Goal: Task Accomplishment & Management: Check status

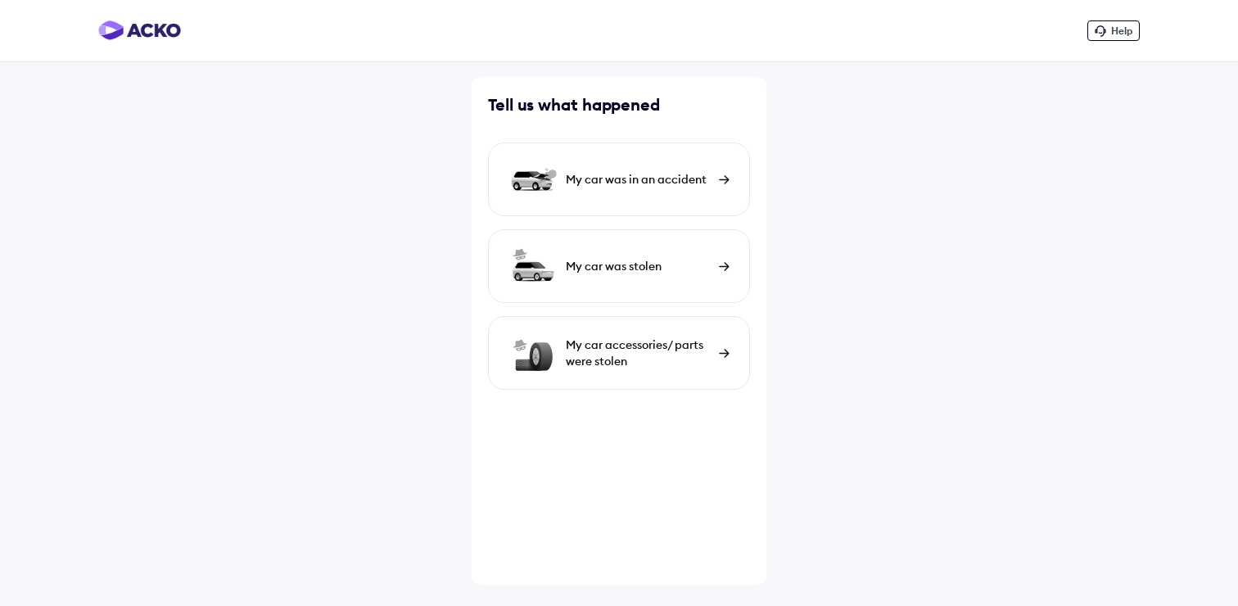
click at [130, 27] on img at bounding box center [139, 30] width 83 height 20
